Goal: Task Accomplishment & Management: Manage account settings

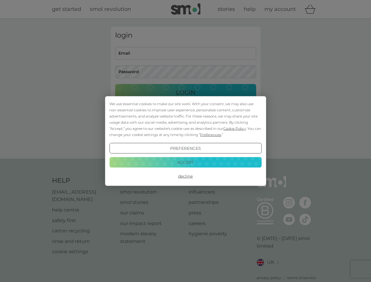
click at [235, 128] on span "Cookie Policy" at bounding box center [234, 128] width 23 height 4
click at [210, 134] on div "login Email Password Login ● ● ● ● ● ● ● ● ● ● ● ● ● ● ● ● ● ● ● ● ● ● ● ● ● ● …" at bounding box center [186, 89] width 150 height 124
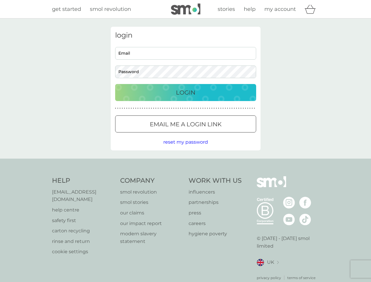
click at [185, 148] on div "login Email Password Login ● ● ● ● ● ● ● ● ● ● ● ● ● ● ● ● ● ● ● ● ● ● ● ● ● ● …" at bounding box center [186, 89] width 150 height 124
click at [185, 176] on div "Help [EMAIL_ADDRESS][DOMAIN_NAME] help centre safety first carton recycling rin…" at bounding box center [185, 228] width 267 height 104
click at [185, 162] on div "Help [EMAIL_ADDRESS][DOMAIN_NAME] help centre safety first carton recycling rin…" at bounding box center [185, 228] width 371 height 139
